Goal: Transaction & Acquisition: Subscribe to service/newsletter

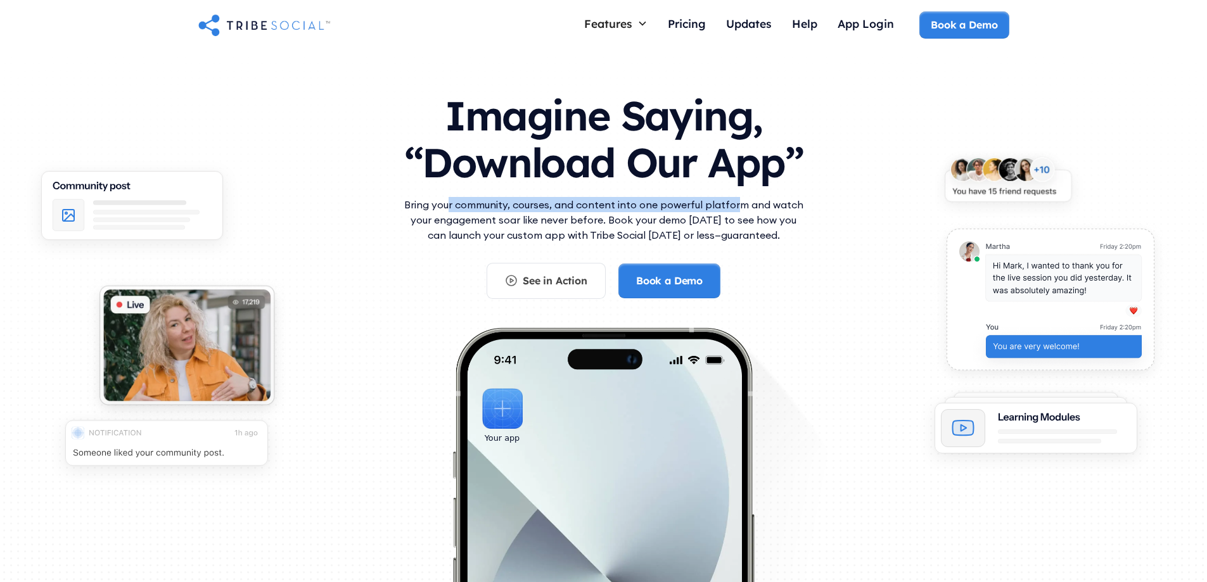
drag, startPoint x: 450, startPoint y: 201, endPoint x: 736, endPoint y: 207, distance: 286.5
click at [736, 207] on p "Bring your community, courses, and content into one powerful platform and watch…" at bounding box center [604, 220] width 406 height 46
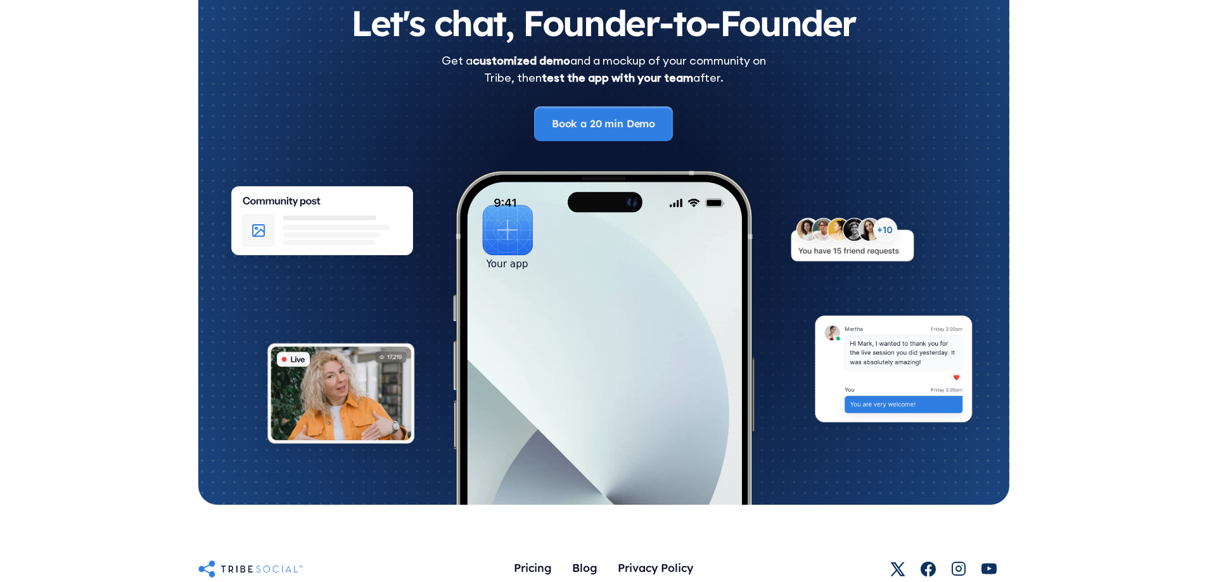
scroll to position [7025, 0]
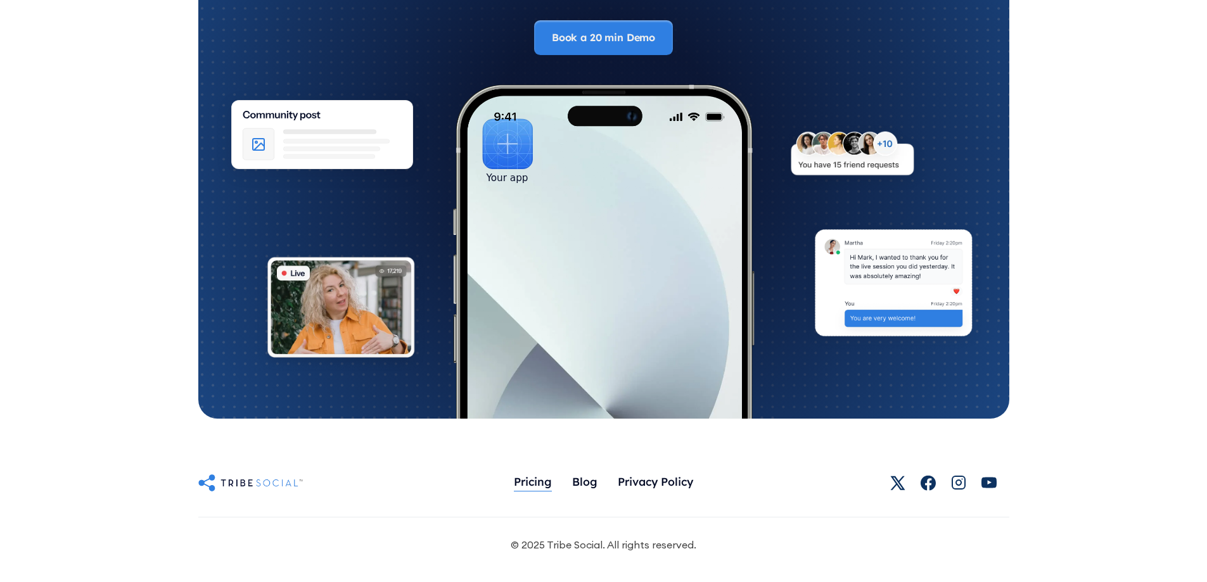
click at [523, 484] on div "Pricing" at bounding box center [533, 482] width 38 height 14
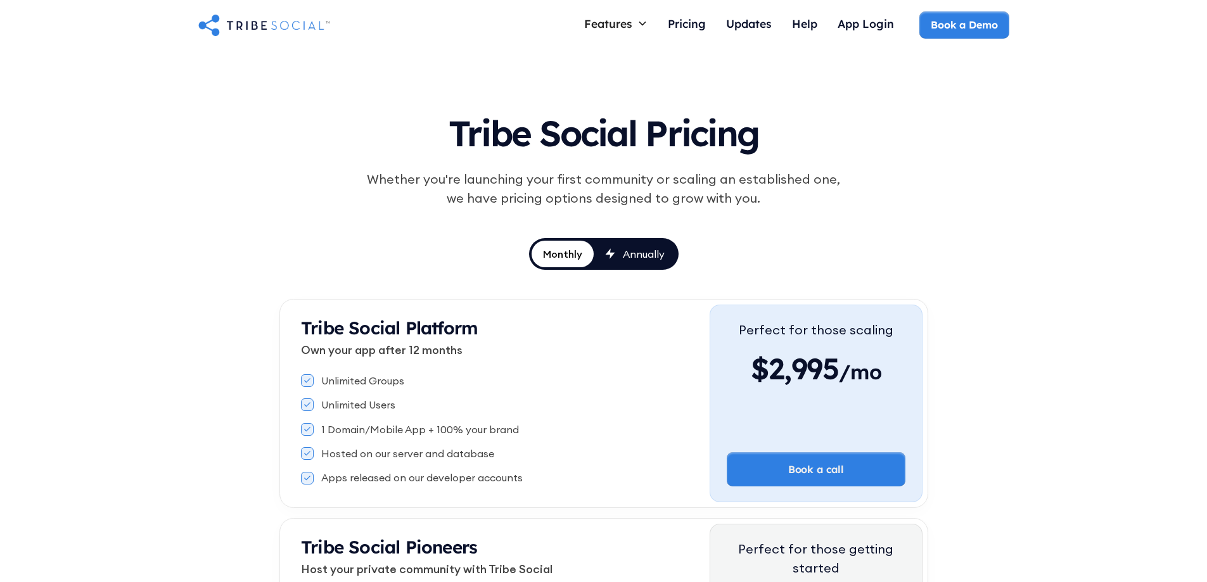
click at [661, 261] on link "Annually" at bounding box center [635, 254] width 82 height 27
click at [594, 256] on link "Annually" at bounding box center [635, 254] width 82 height 27
click at [574, 256] on div "Monthly" at bounding box center [562, 254] width 41 height 14
drag, startPoint x: 632, startPoint y: 256, endPoint x: 617, endPoint y: 255, distance: 15.2
click at [632, 255] on div "Annually" at bounding box center [644, 254] width 42 height 14
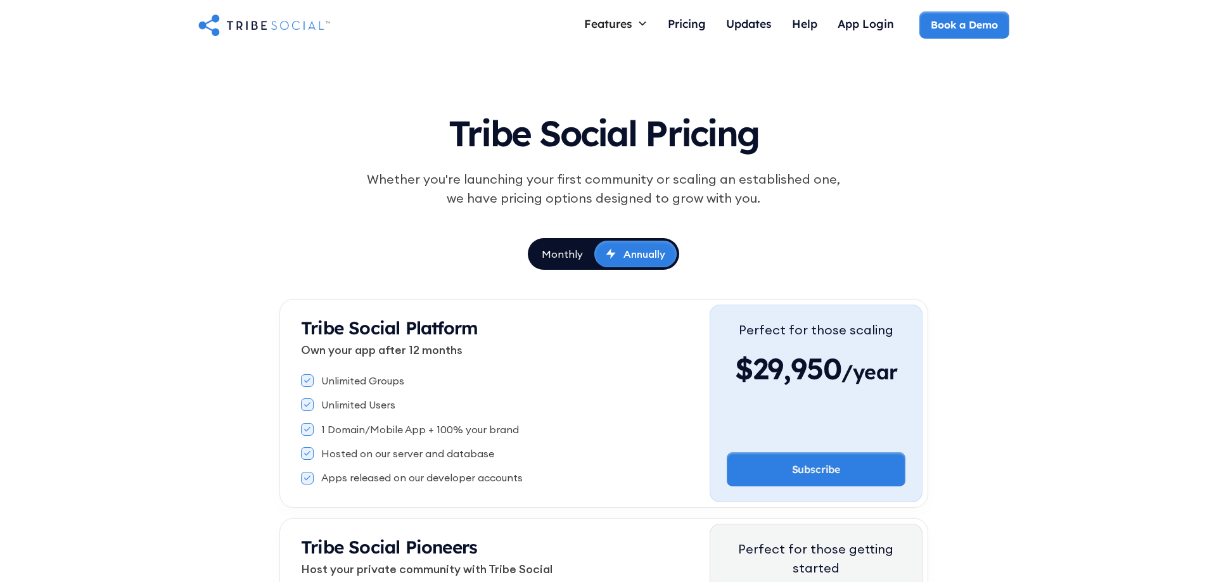
click at [597, 256] on link "Annually" at bounding box center [635, 254] width 82 height 27
click at [583, 256] on link "Monthly" at bounding box center [562, 254] width 64 height 27
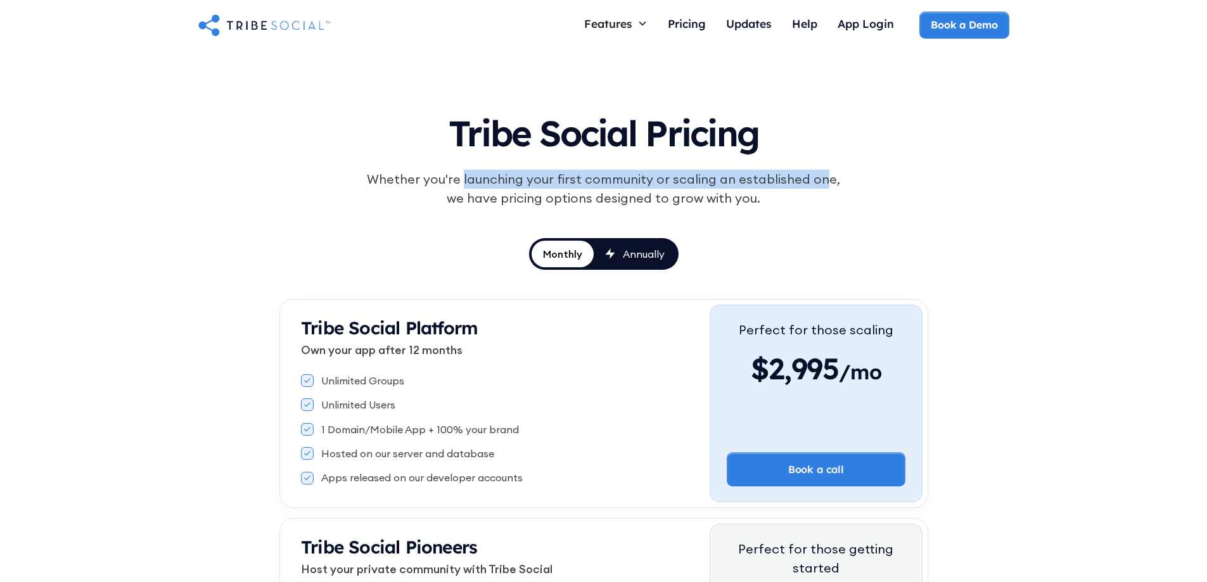
drag, startPoint x: 466, startPoint y: 171, endPoint x: 810, endPoint y: 178, distance: 343.6
click at [810, 178] on div "Whether you're launching your first community or scaling an established one, we…" at bounding box center [604, 189] width 487 height 38
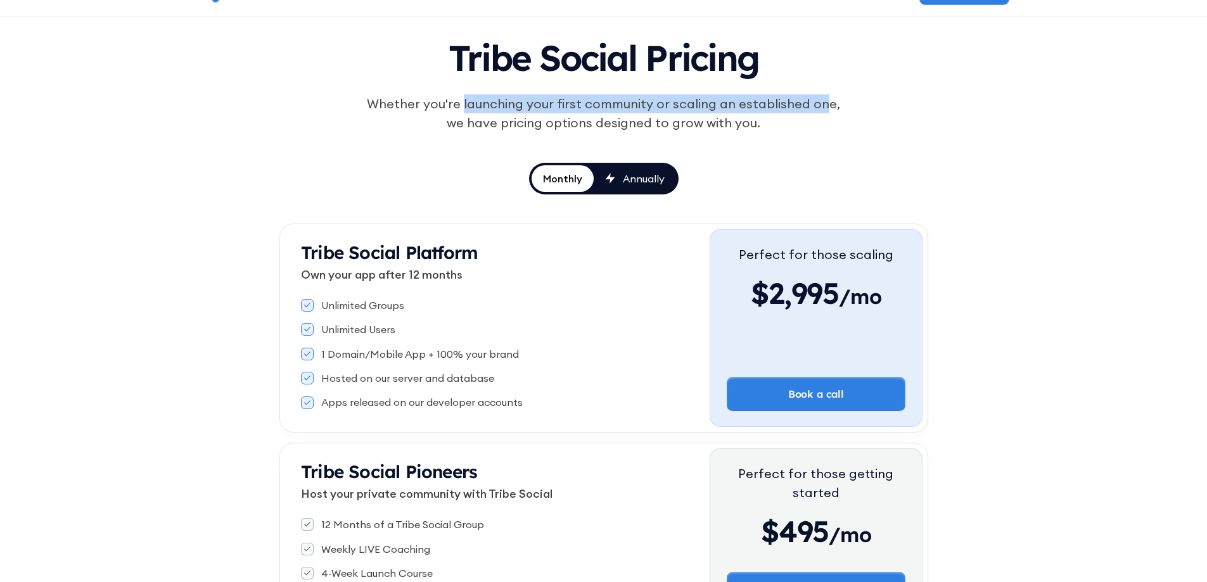
scroll to position [190, 0]
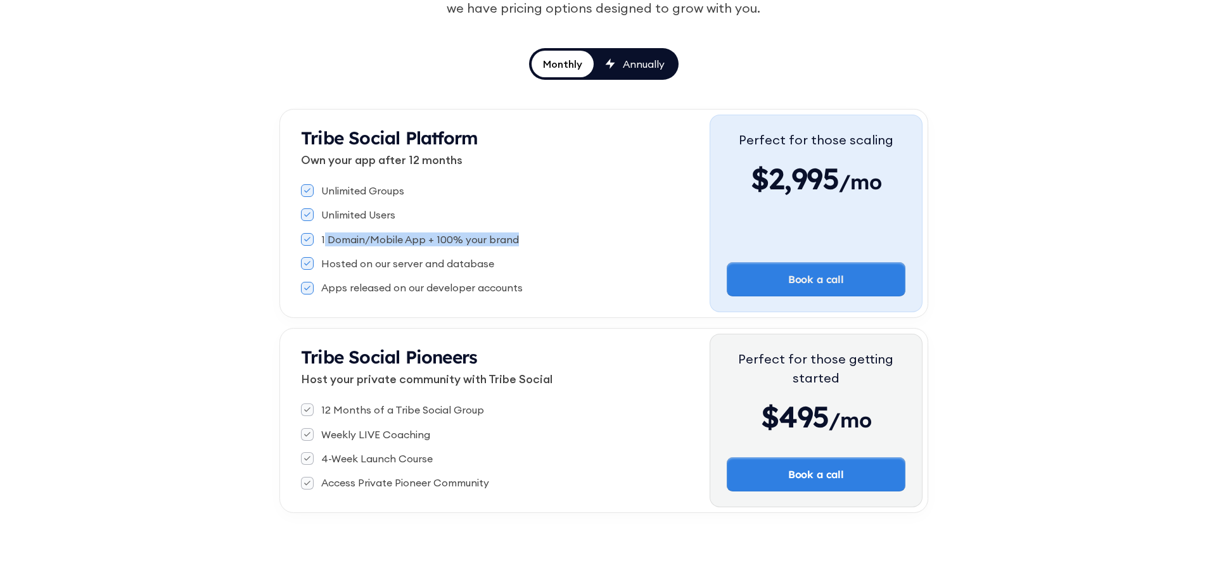
drag, startPoint x: 323, startPoint y: 239, endPoint x: 518, endPoint y: 240, distance: 195.2
click at [518, 240] on div "1 Domain/Mobile App + 100% your brand" at bounding box center [505, 240] width 409 height 14
drag, startPoint x: 376, startPoint y: 264, endPoint x: 498, endPoint y: 264, distance: 121.7
click at [498, 264] on div "Hosted on our server and database" at bounding box center [505, 264] width 409 height 14
drag, startPoint x: 327, startPoint y: 289, endPoint x: 500, endPoint y: 286, distance: 173.0
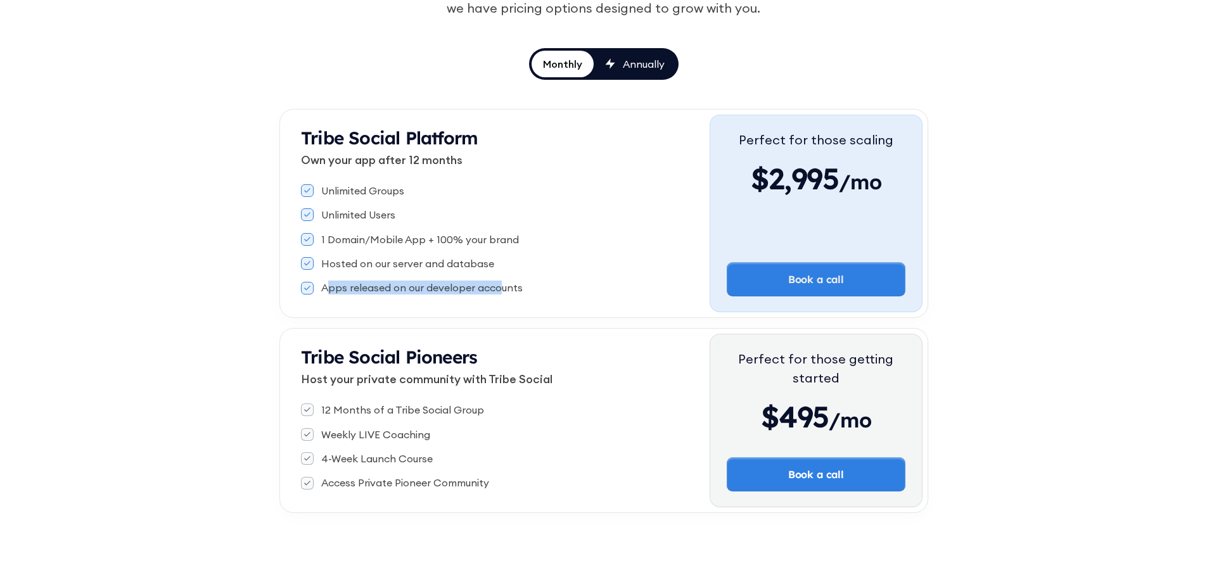
click at [500, 286] on div "Apps released on our developer accounts" at bounding box center [422, 288] width 202 height 14
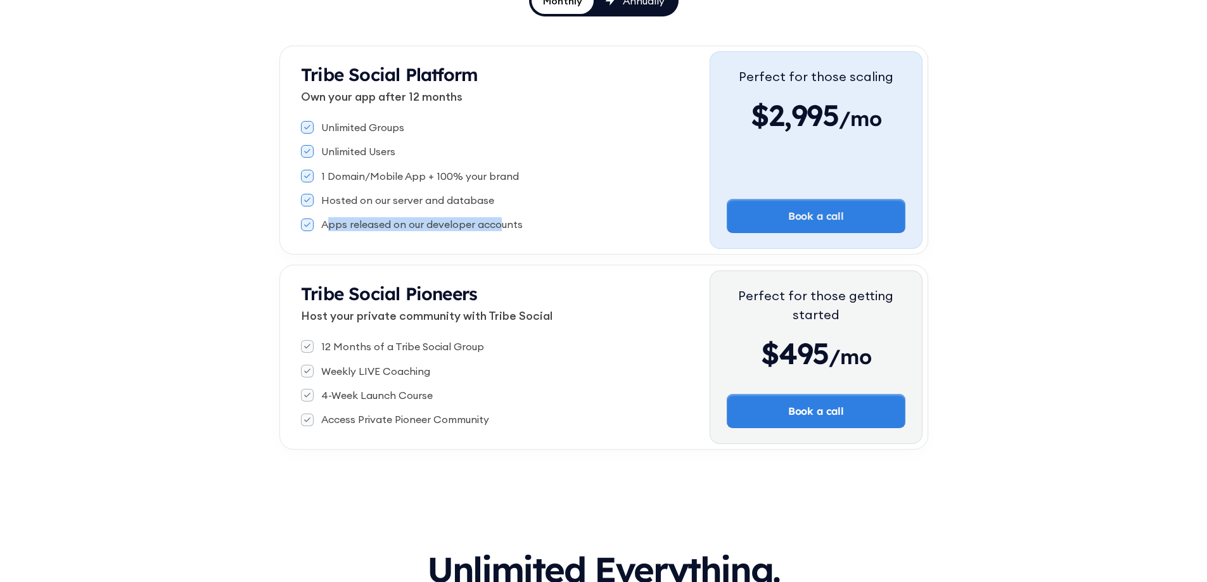
scroll to position [317, 0]
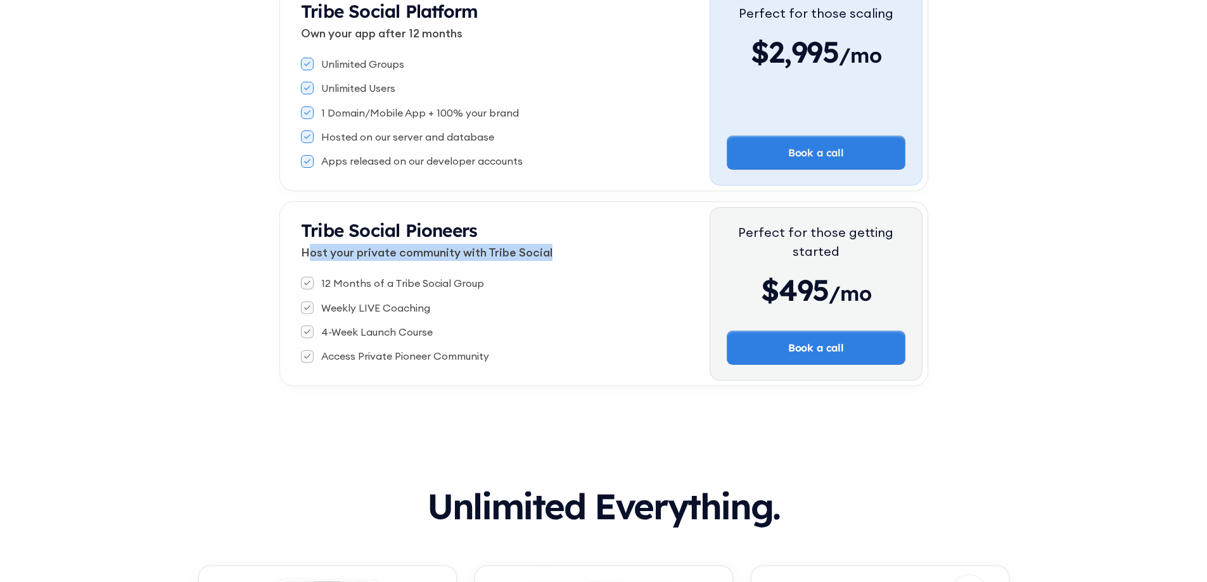
drag, startPoint x: 306, startPoint y: 251, endPoint x: 563, endPoint y: 255, distance: 257.3
click at [563, 255] on p "Host your private community with Tribe Social" at bounding box center [505, 252] width 409 height 17
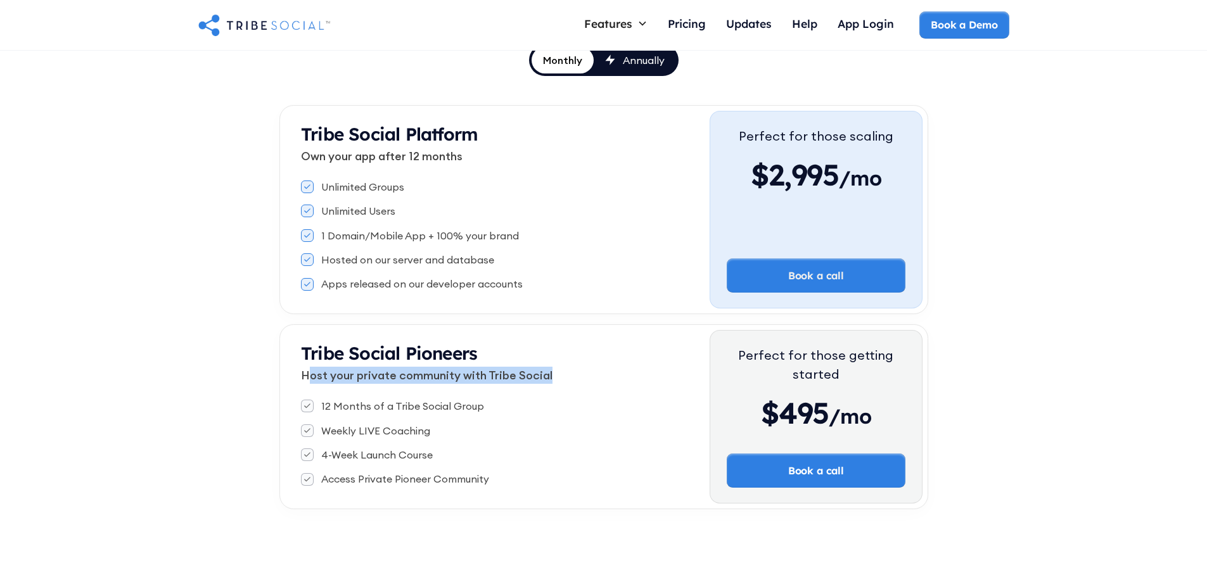
scroll to position [176, 0]
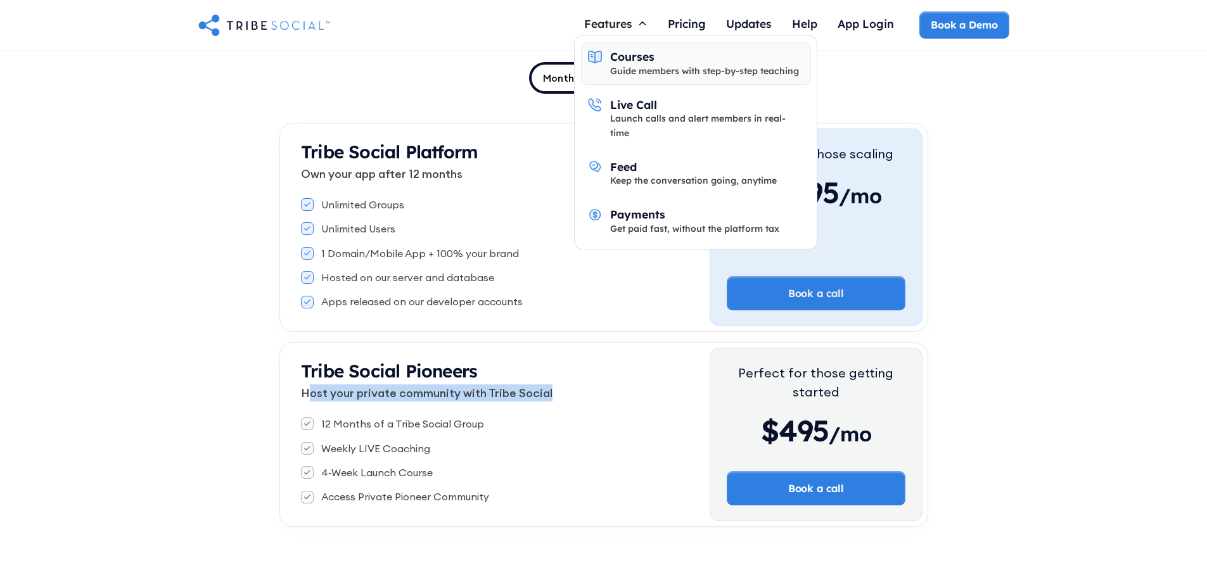
click at [626, 57] on div "Courses" at bounding box center [632, 56] width 44 height 14
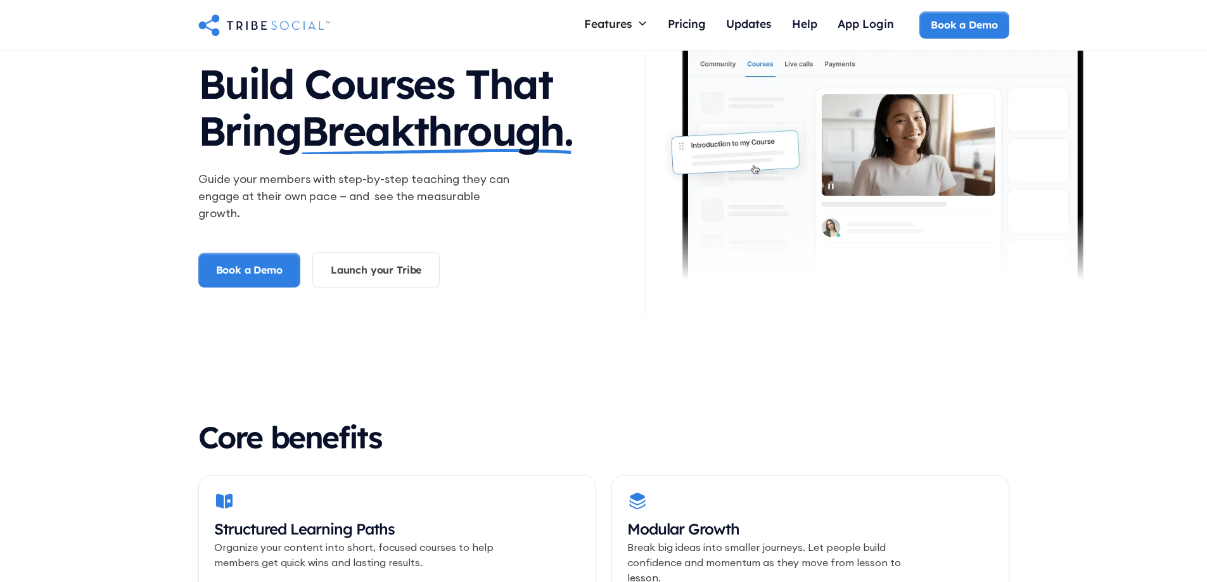
scroll to position [317, 0]
